Goal: Navigation & Orientation: Find specific page/section

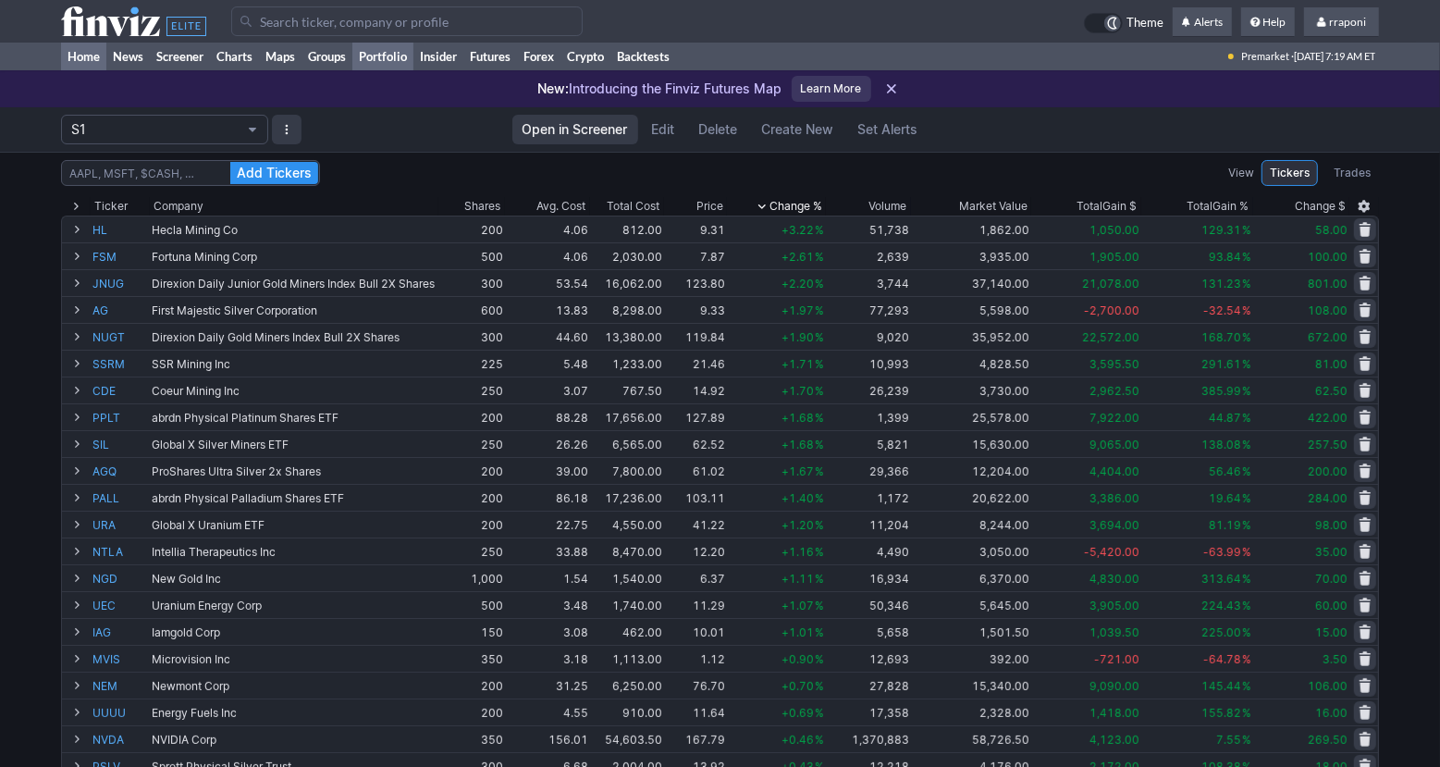
click at [98, 61] on link "Home" at bounding box center [83, 57] width 45 height 28
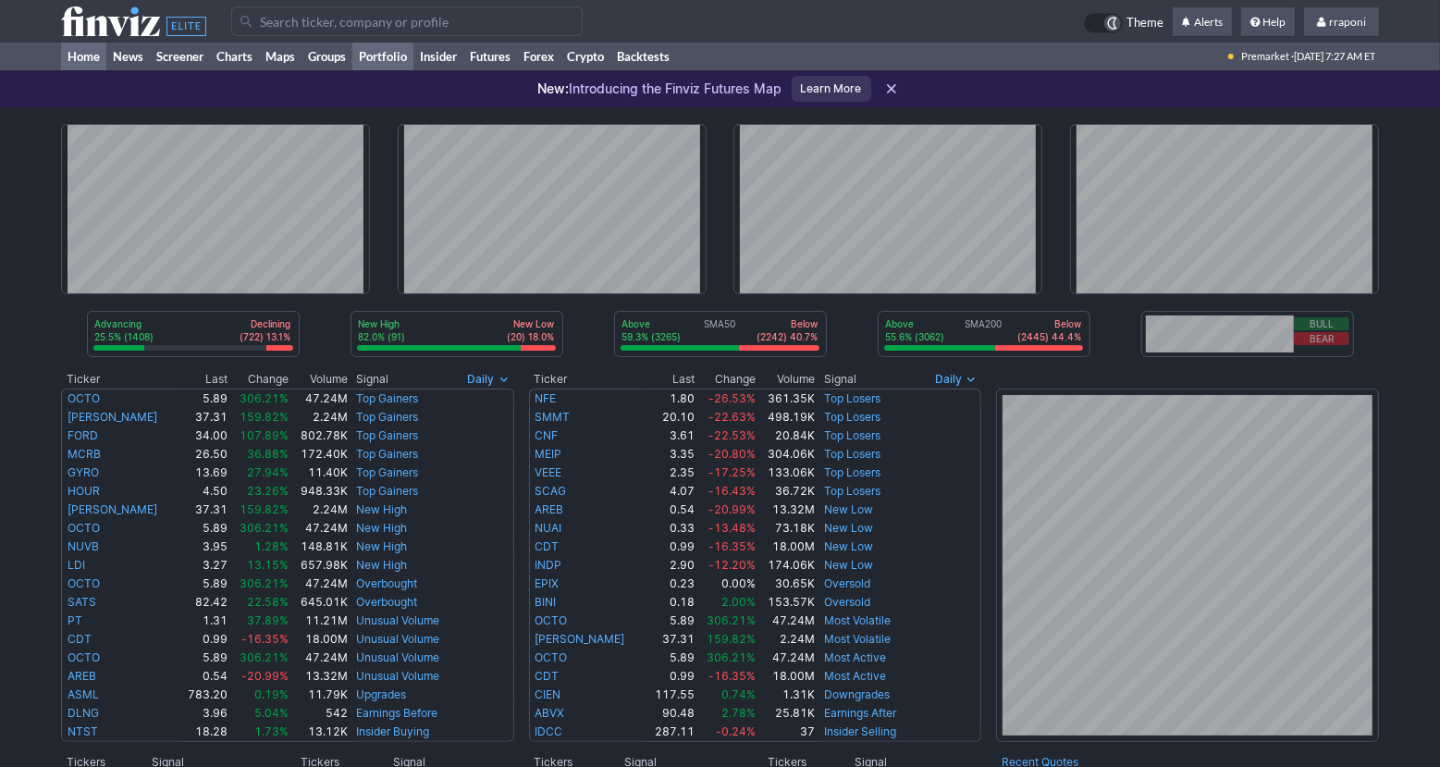
click at [401, 60] on link "Portfolio" at bounding box center [382, 57] width 61 height 28
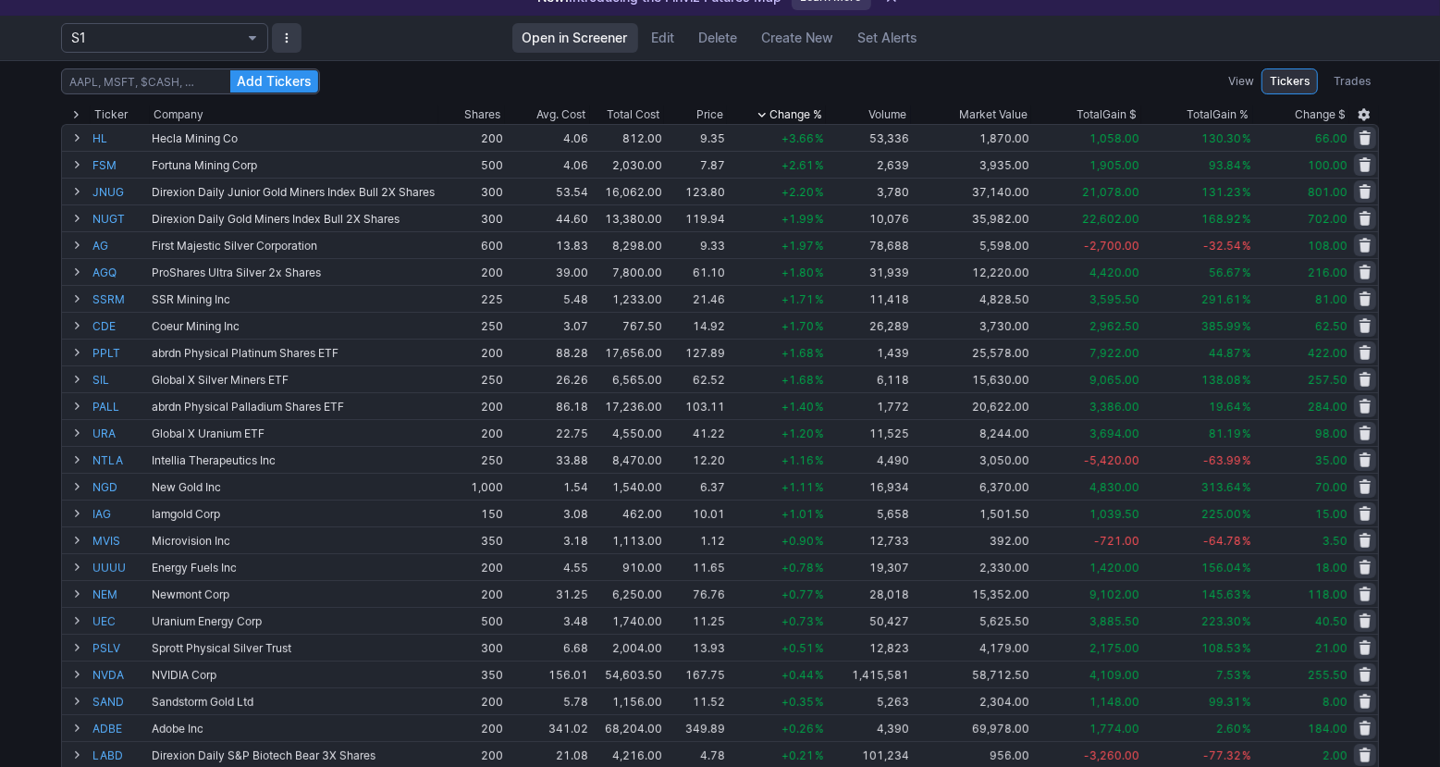
scroll to position [89, 0]
